Goal: Find contact information: Find contact information

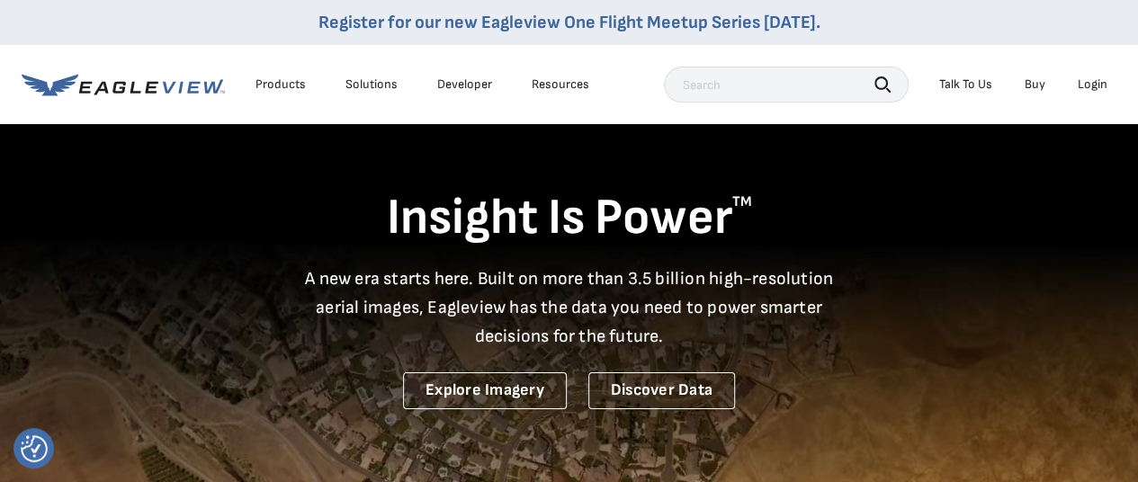
click at [954, 80] on div "Talk To Us" at bounding box center [966, 84] width 53 height 16
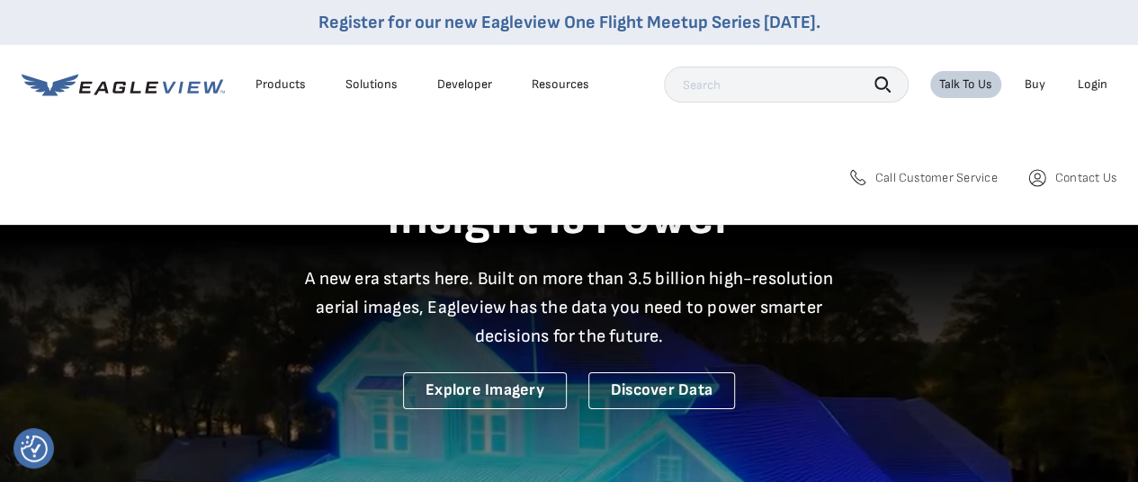
click at [1037, 185] on icon at bounding box center [1038, 178] width 22 height 22
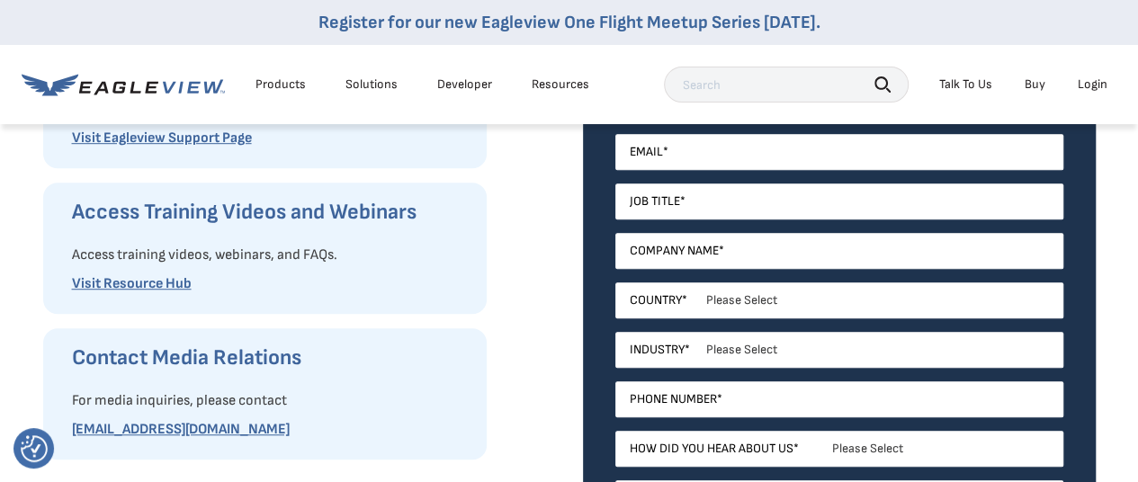
scroll to position [506, 0]
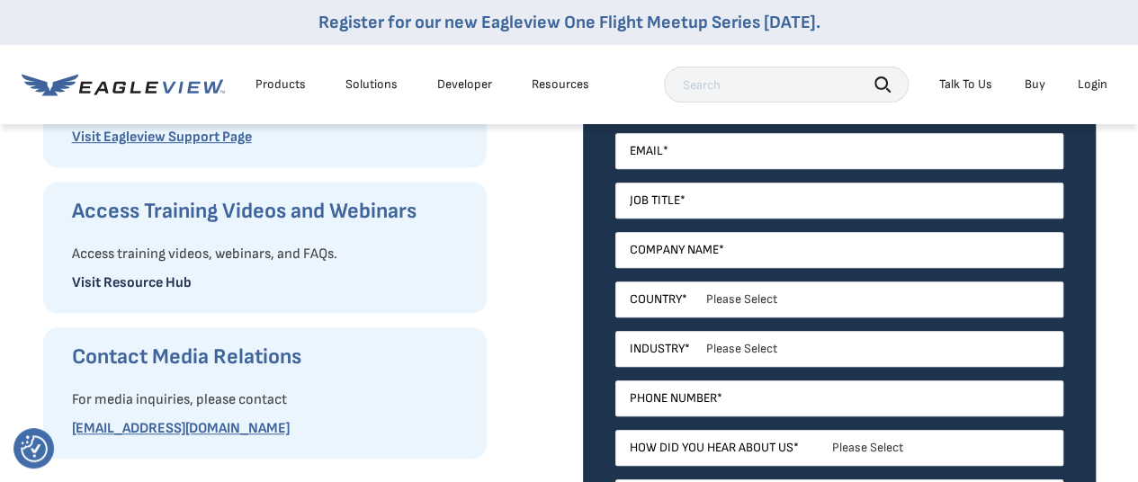
click at [151, 277] on link "Visit Resource Hub" at bounding box center [132, 282] width 120 height 17
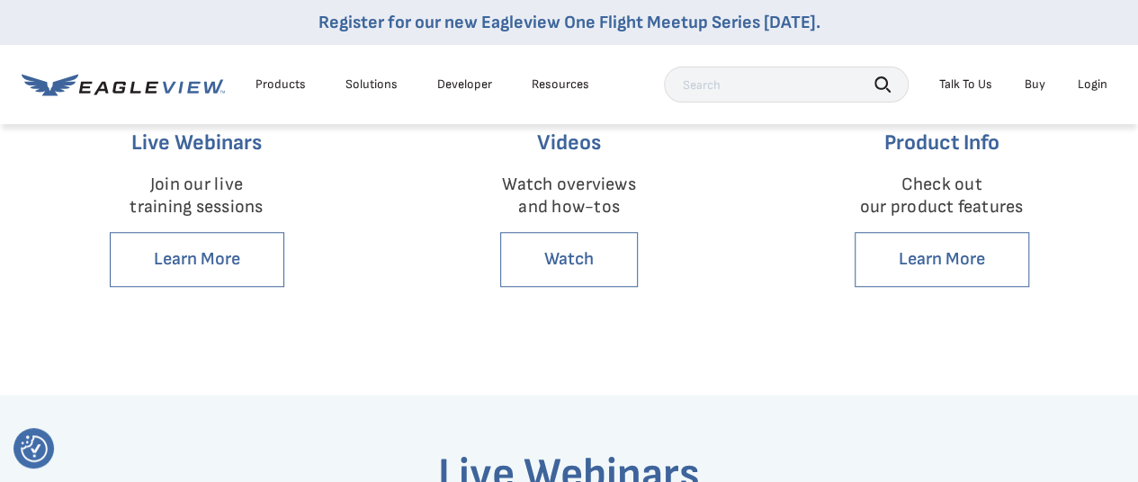
scroll to position [661, 0]
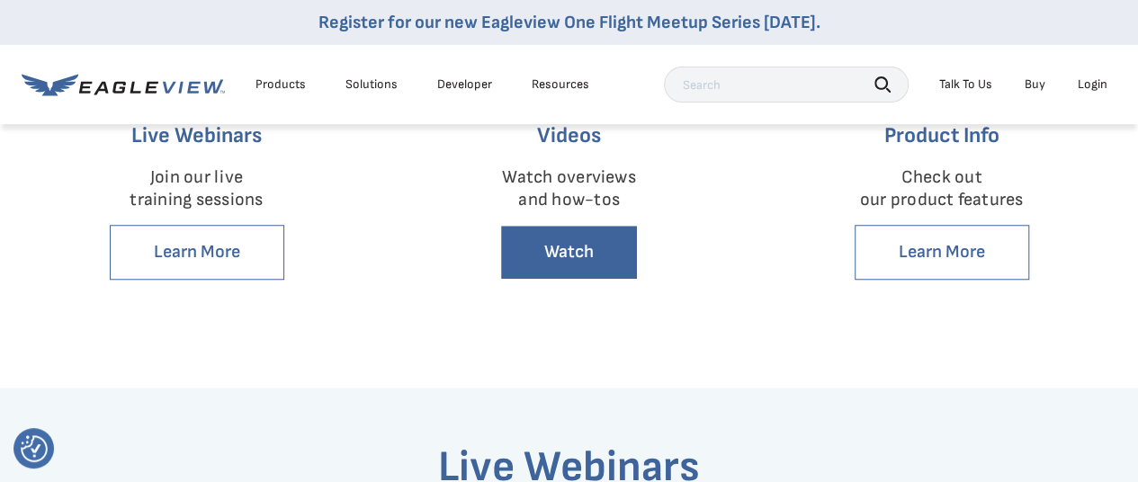
click at [526, 261] on link "Watch" at bounding box center [569, 252] width 138 height 55
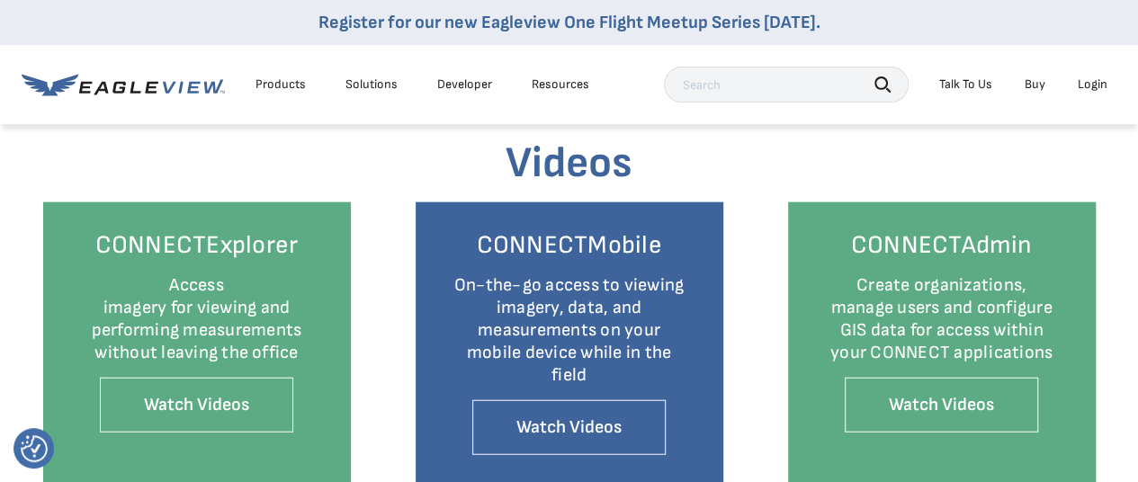
scroll to position [1975, 0]
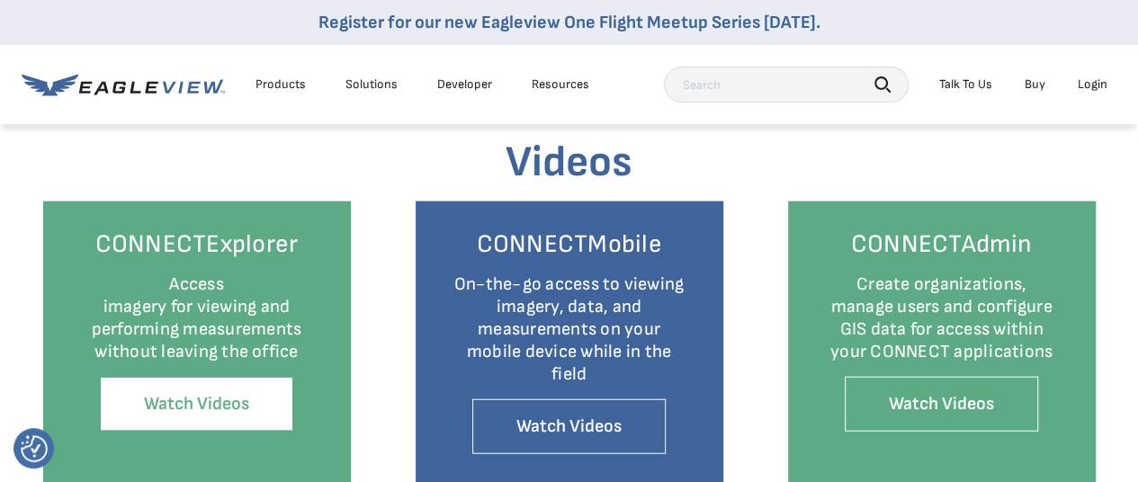
click at [221, 377] on link "Watch Videos" at bounding box center [196, 404] width 193 height 55
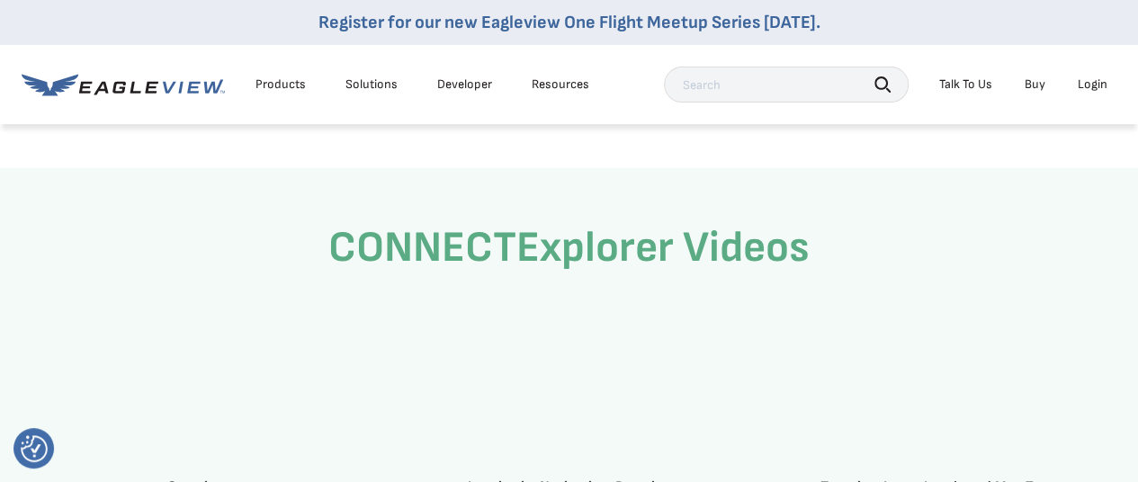
scroll to position [2021, 0]
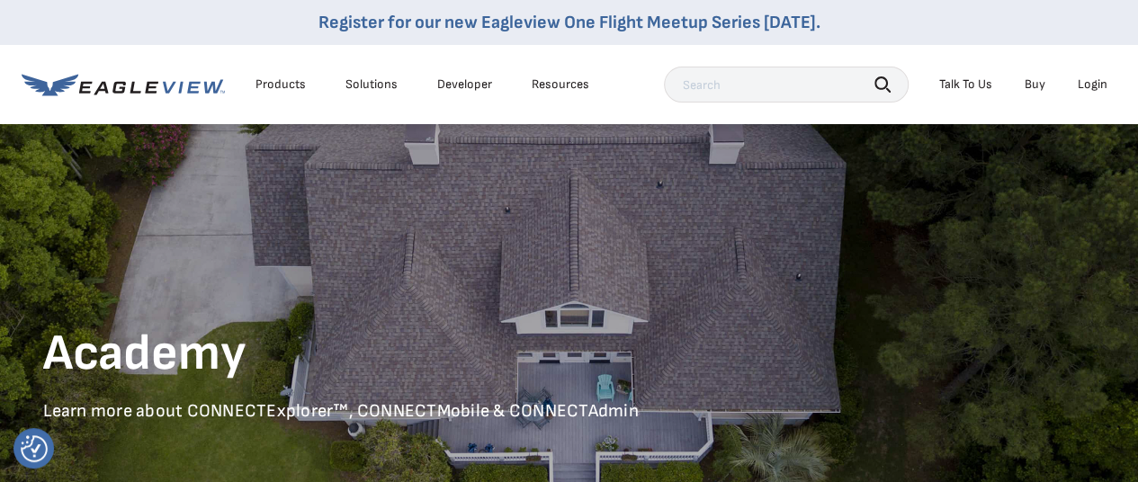
scroll to position [661, 0]
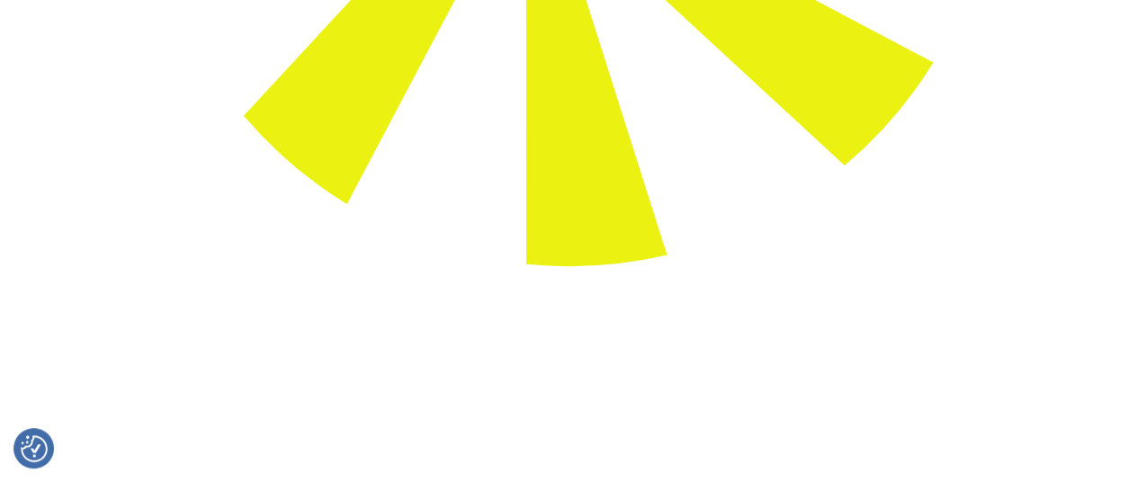
scroll to position [733, 0]
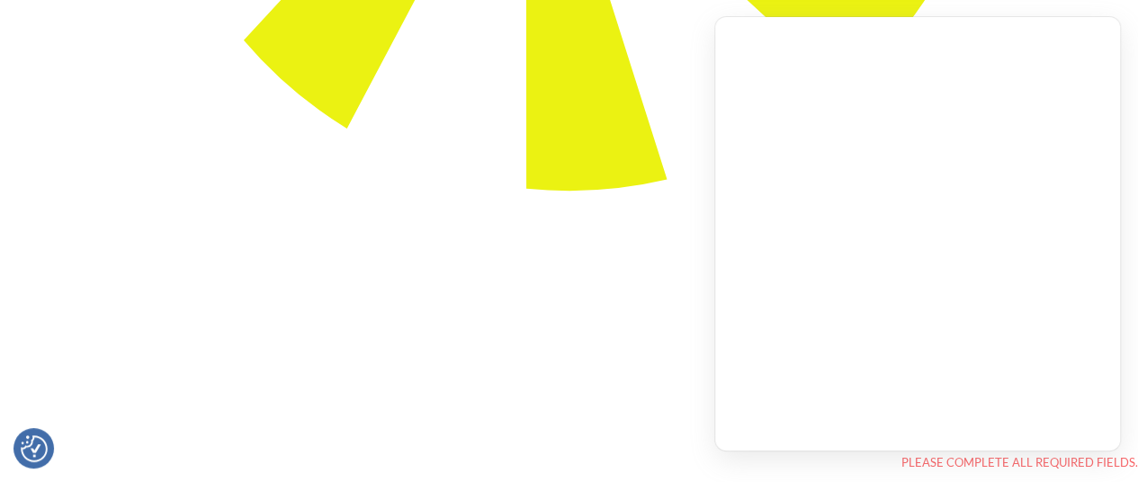
scroll to position [680, 0]
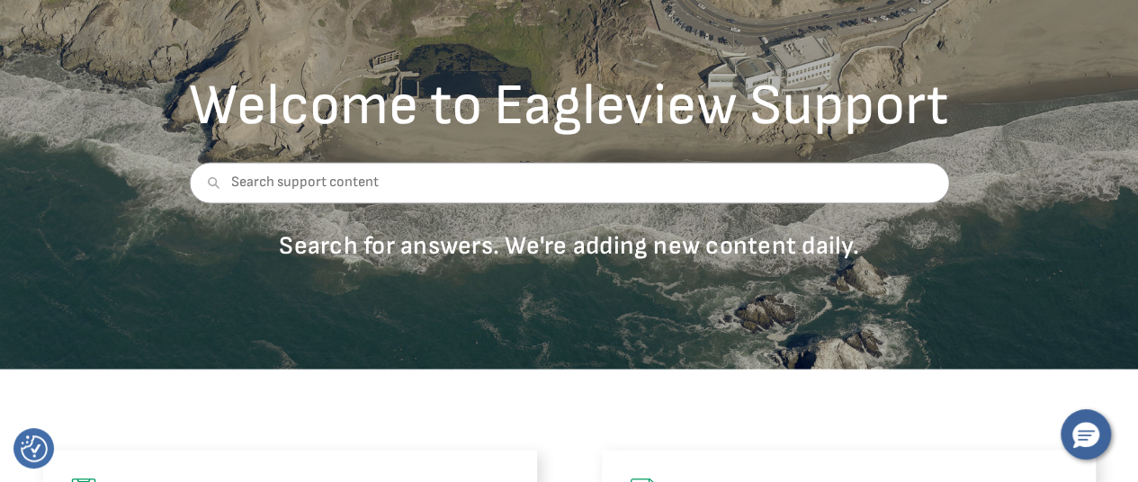
scroll to position [1251, 0]
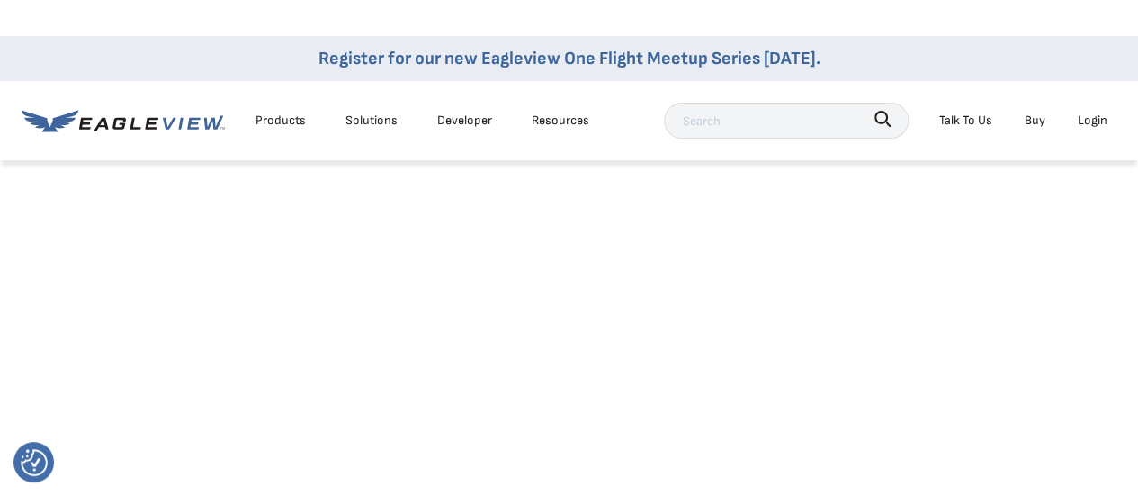
scroll to position [790, 0]
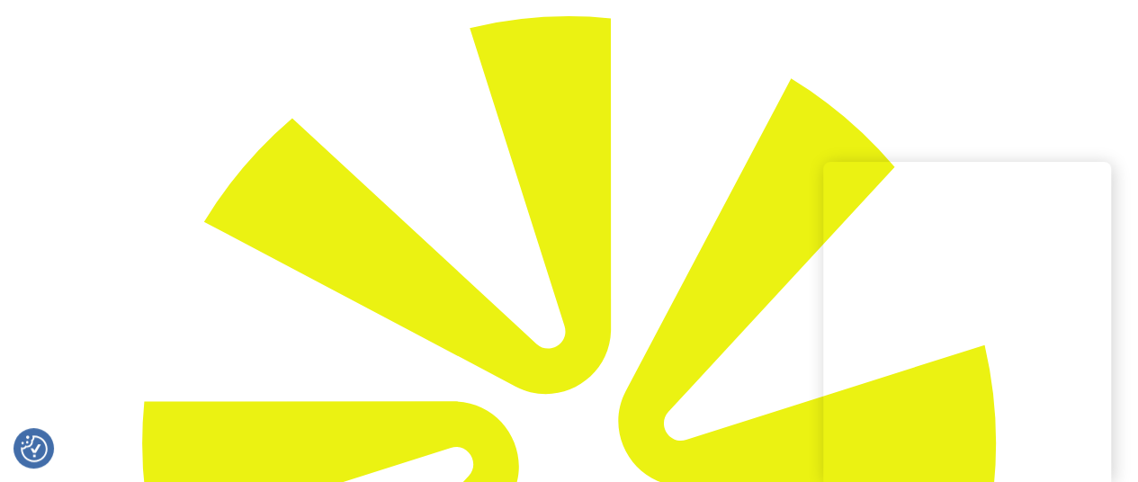
scroll to position [127, 0]
